Goal: Transaction & Acquisition: Purchase product/service

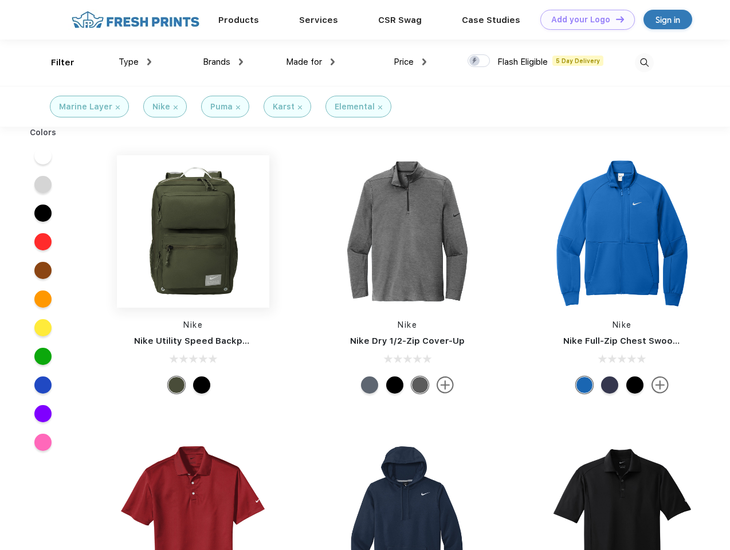
scroll to position [1, 0]
click at [583, 19] on link "Add your Logo Design Tool" at bounding box center [587, 20] width 95 height 20
click at [0, 0] on div "Design Tool" at bounding box center [0, 0] width 0 height 0
click at [615, 19] on link "Add your Logo Design Tool" at bounding box center [587, 20] width 95 height 20
click at [55, 62] on div "Filter" at bounding box center [62, 62] width 23 height 13
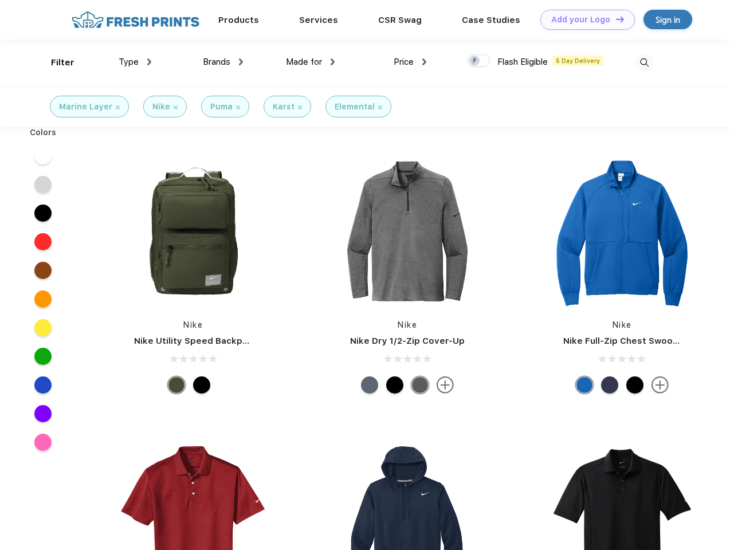
click at [135, 62] on span "Type" at bounding box center [129, 62] width 20 height 10
click at [223, 62] on span "Brands" at bounding box center [217, 62] width 28 height 10
click at [311, 62] on span "Made for" at bounding box center [304, 62] width 36 height 10
click at [410, 62] on span "Price" at bounding box center [404, 62] width 20 height 10
click at [479, 61] on div at bounding box center [479, 60] width 22 height 13
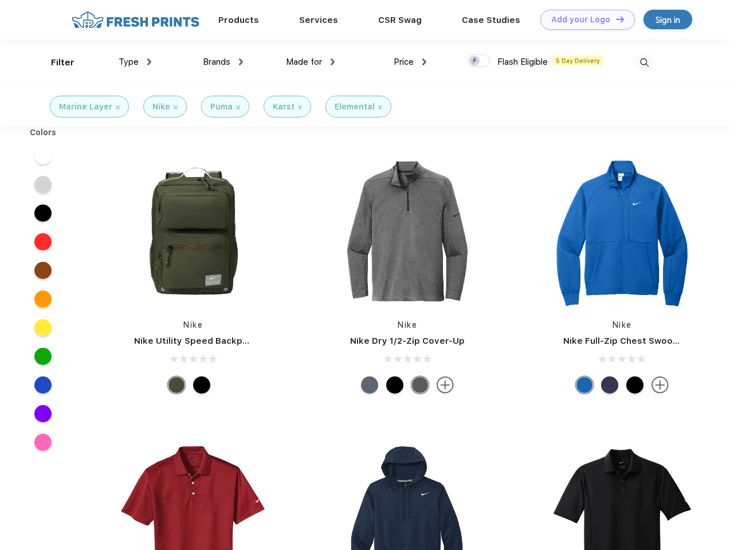
click at [475, 61] on input "checkbox" at bounding box center [471, 57] width 7 height 7
click at [644, 62] on img at bounding box center [644, 62] width 19 height 19
